Goal: Submit feedback/report problem: Submit feedback/report problem

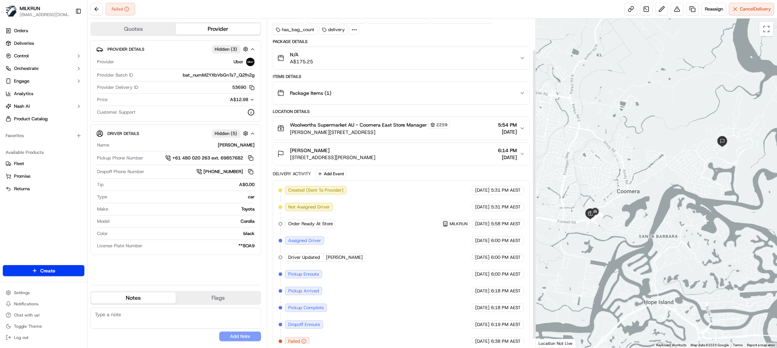
scroll to position [45, 0]
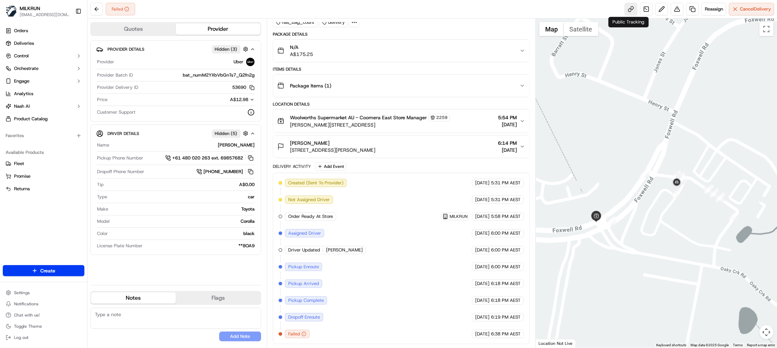
click at [630, 8] on link at bounding box center [631, 9] width 13 height 13
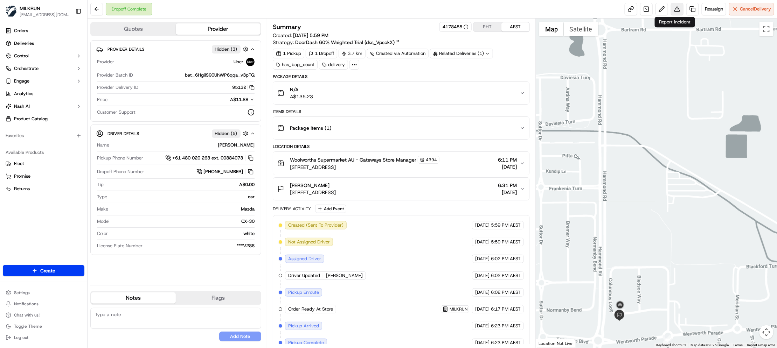
click at [675, 11] on button at bounding box center [677, 9] width 13 height 13
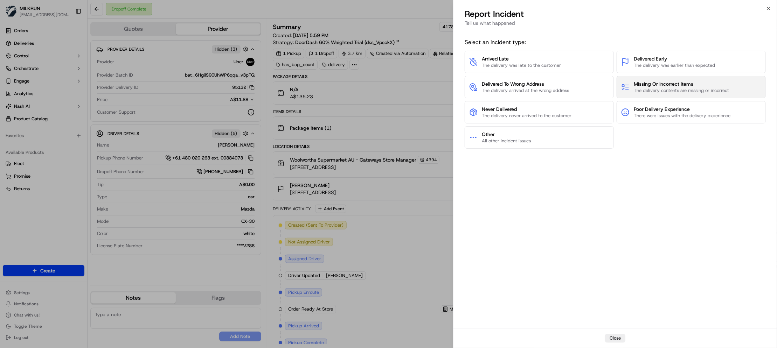
click at [678, 87] on span "Missing Or Incorrect Items" at bounding box center [681, 84] width 95 height 7
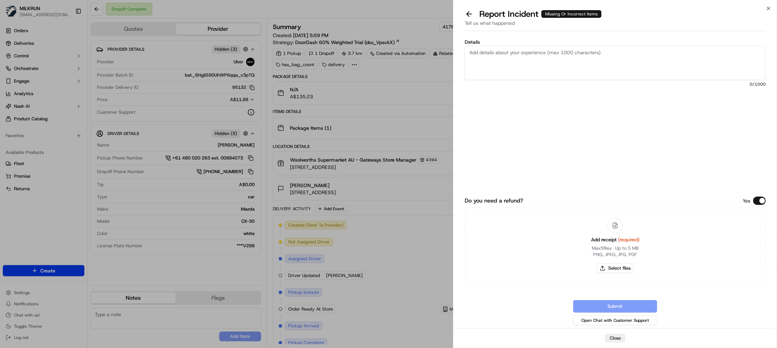
click at [511, 67] on textarea "Details" at bounding box center [615, 63] width 301 height 34
click at [509, 53] on textarea "Missing" at bounding box center [615, 63] width 301 height 34
paste textarea "Wolf Blass Eaglehawk Chardonnay 750ml x2 $16.00"
click at [596, 53] on textarea "Missing: Wolf Blass Eaglehawk Chardonnay 750ml x2 $16.00" at bounding box center [615, 63] width 301 height 34
click at [596, 53] on textarea "Missing: Wolf Blass Eaglehawk Chardonnay 750ml x2 Please process the refund of …" at bounding box center [615, 63] width 301 height 34
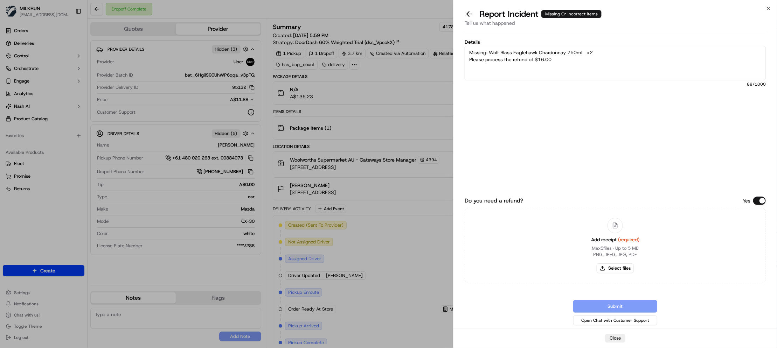
click at [558, 53] on textarea "Missing: Wolf Blass Eaglehawk Chardonnay 750ml x2 Please process the refund of …" at bounding box center [615, 63] width 301 height 34
click at [558, 58] on textarea "Missing: Wolf Blass Eaglehawk Chardonnay 750ml x2 Please process the refund of …" at bounding box center [615, 63] width 301 height 34
type textarea "Missing: Wolf Blass Eaglehawk Chardonnay 750ml x2 Please process the refund of …"
click at [619, 268] on button "Select files" at bounding box center [615, 269] width 37 height 10
type input "C:\fakepath\Rescha.jpg"
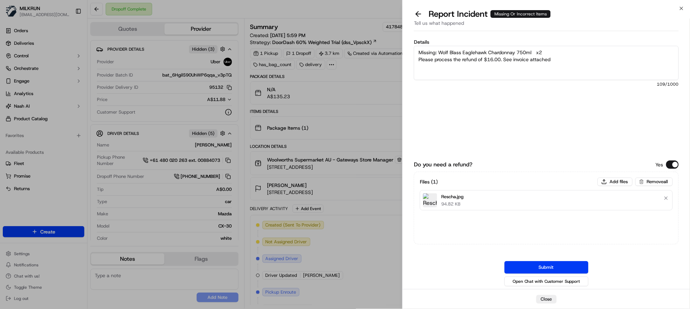
click at [554, 50] on textarea "Missing: Wolf Blass Eaglehawk Chardonnay 750ml x2 Please process the refund of …" at bounding box center [546, 63] width 265 height 34
click at [571, 62] on textarea "Missing: Wolf Blass Eaglehawk Chardonnay 750ml x2 Driver unreachable Please pro…" at bounding box center [546, 63] width 265 height 34
click at [565, 64] on textarea "Missing: Wolf Blass Eaglehawk Chardonnay 750ml x2 Driver unreachable Please pro…" at bounding box center [546, 63] width 265 height 34
type textarea "Missing: Wolf Blass Eaglehawk Chardonnay 750ml x2 Driver unreachable Please pro…"
click at [558, 269] on button "Submit" at bounding box center [547, 268] width 84 height 13
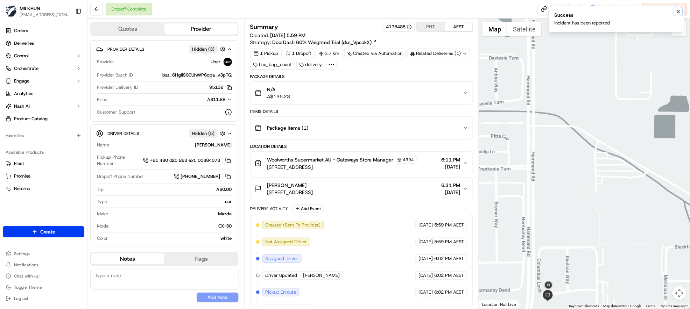
click at [681, 10] on icon "Notifications (F8)" at bounding box center [679, 12] width 6 height 6
